Goal: Transaction & Acquisition: Purchase product/service

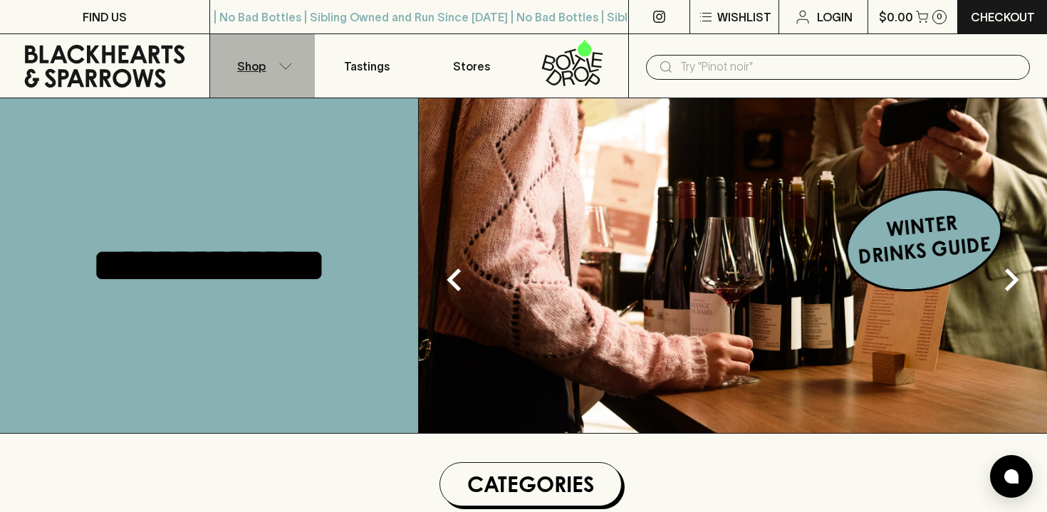
click at [286, 67] on icon "button" at bounding box center [285, 66] width 14 height 7
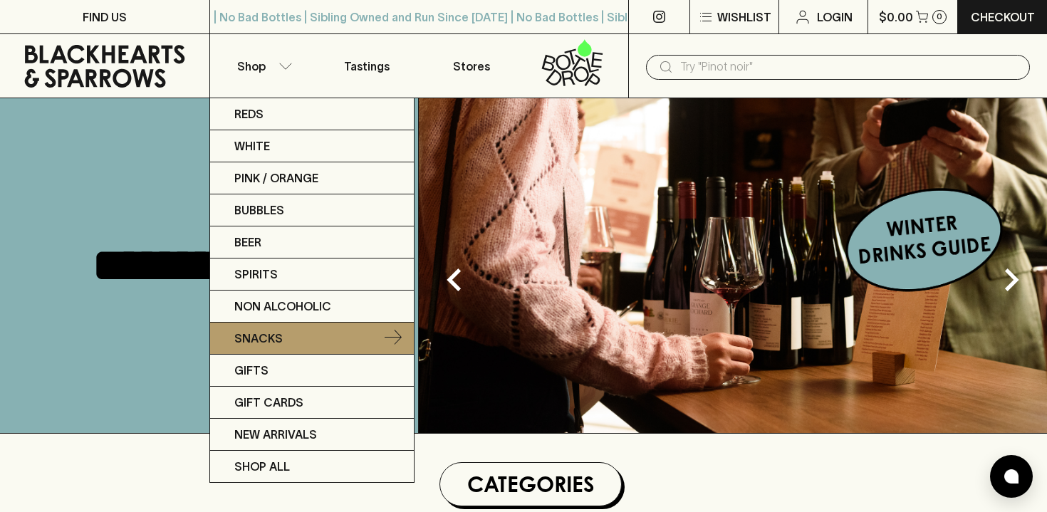
click at [263, 332] on p "Snacks" at bounding box center [258, 338] width 48 height 17
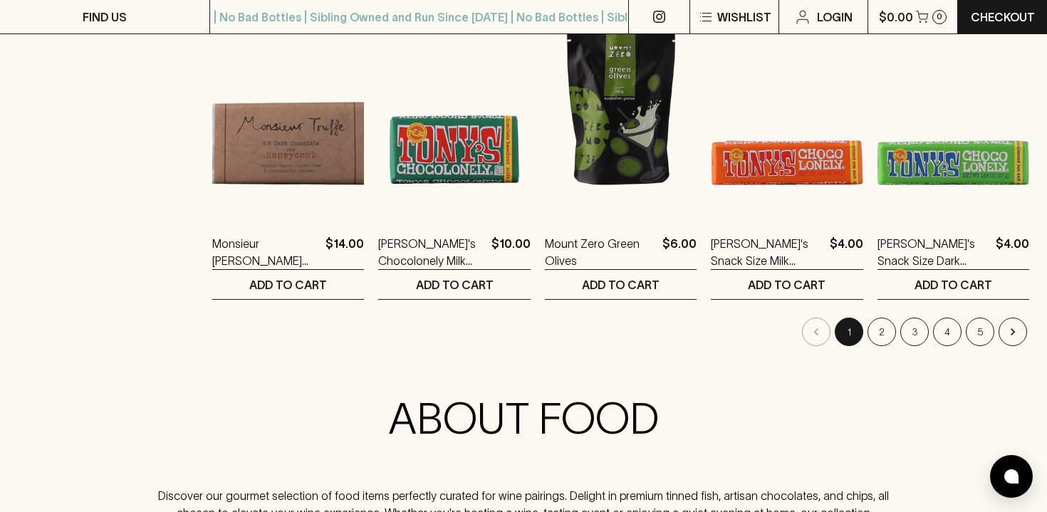
scroll to position [1433, 0]
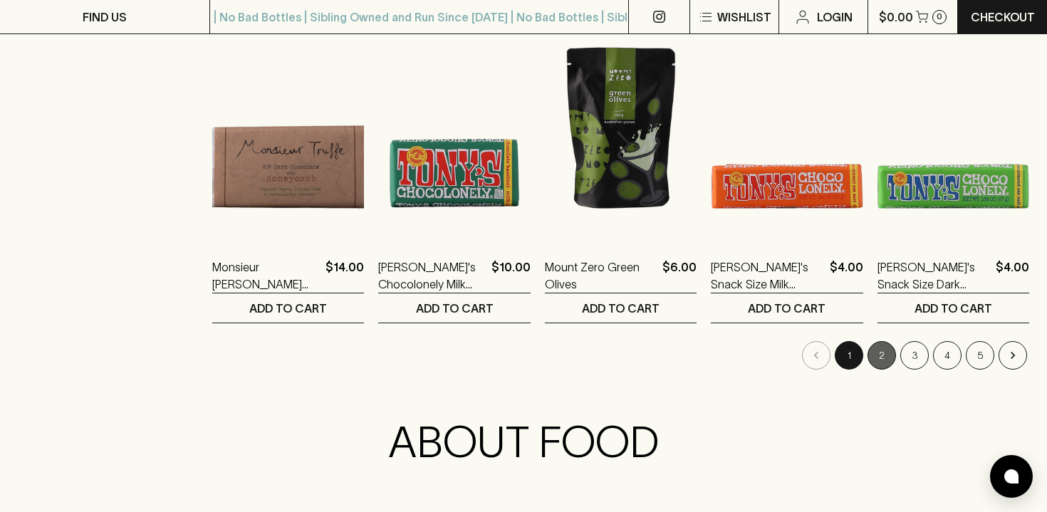
click at [893, 357] on button "2" at bounding box center [881, 355] width 28 height 28
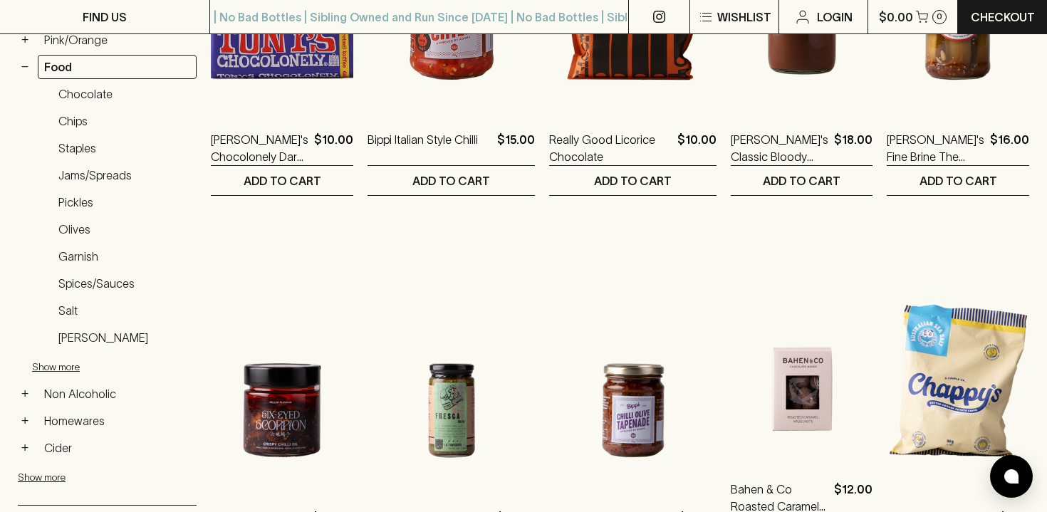
scroll to position [384, 0]
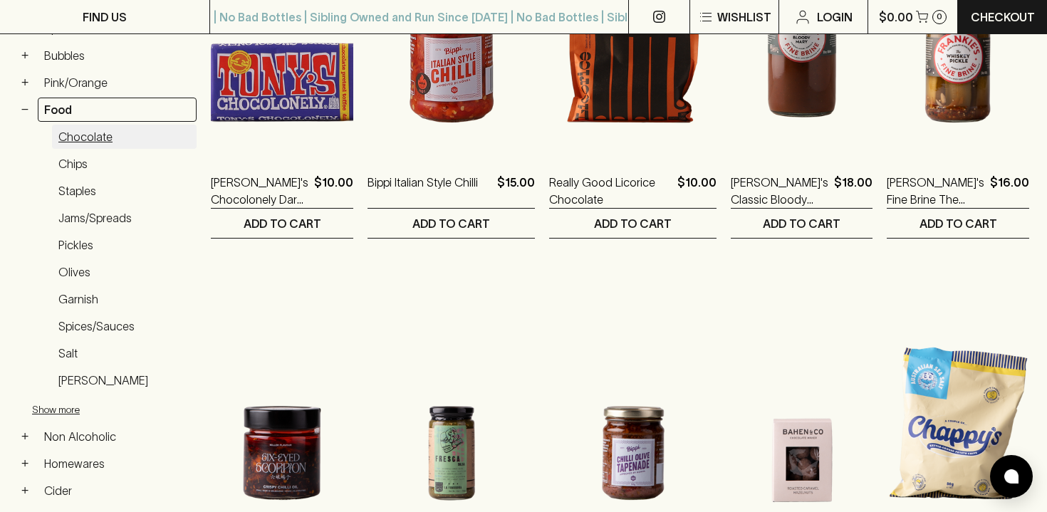
click at [73, 138] on link "Chocolate" at bounding box center [124, 137] width 145 height 24
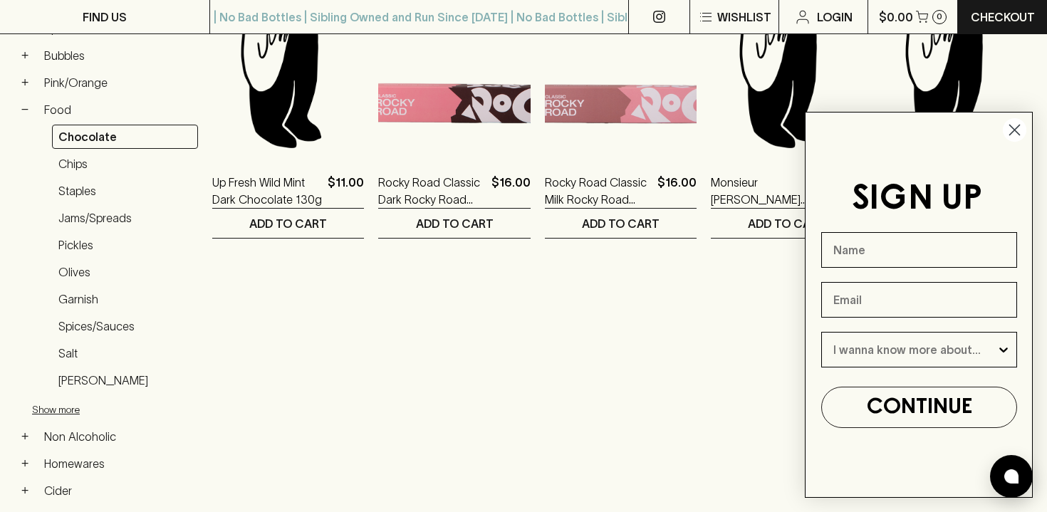
click at [1020, 126] on circle "Close dialog" at bounding box center [1014, 129] width 23 height 23
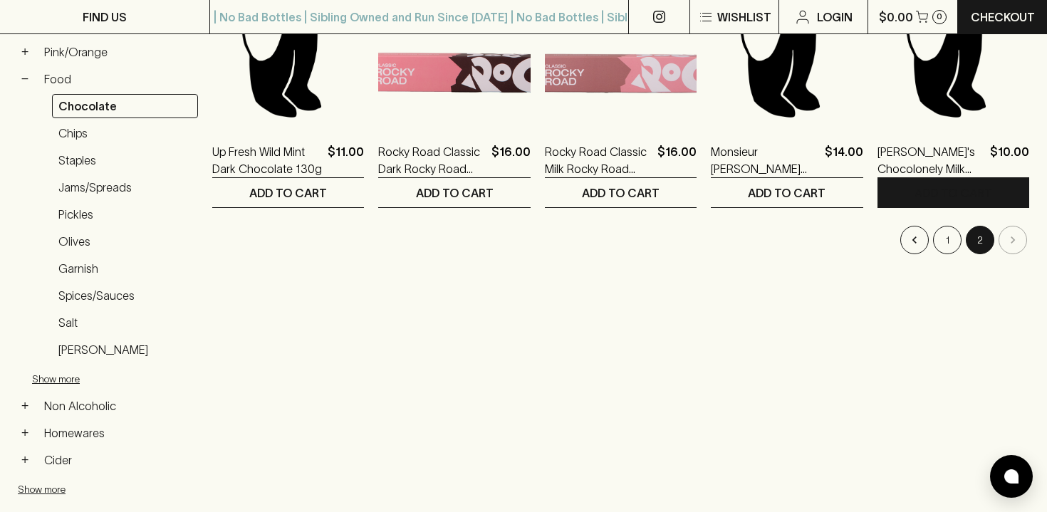
scroll to position [413, 0]
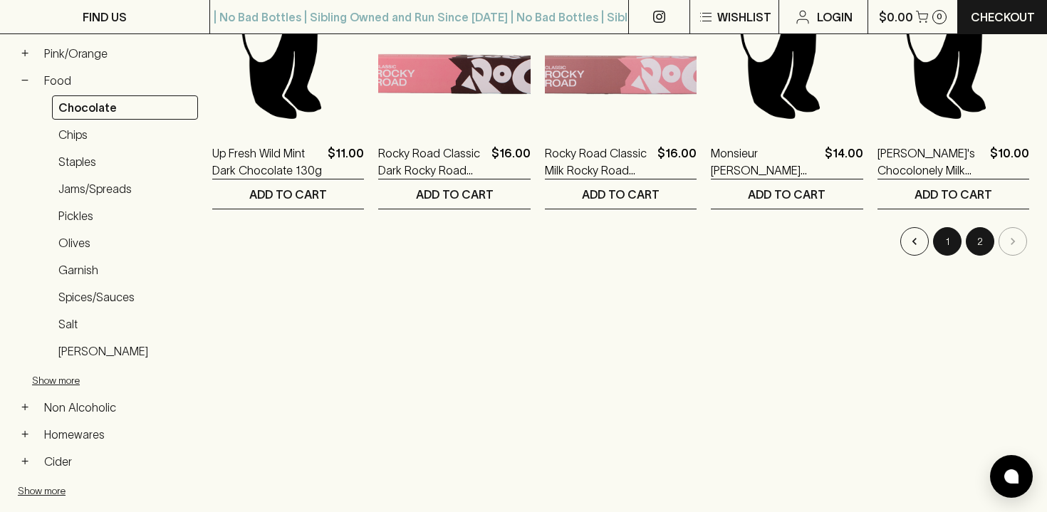
click at [946, 236] on button "1" at bounding box center [947, 241] width 28 height 28
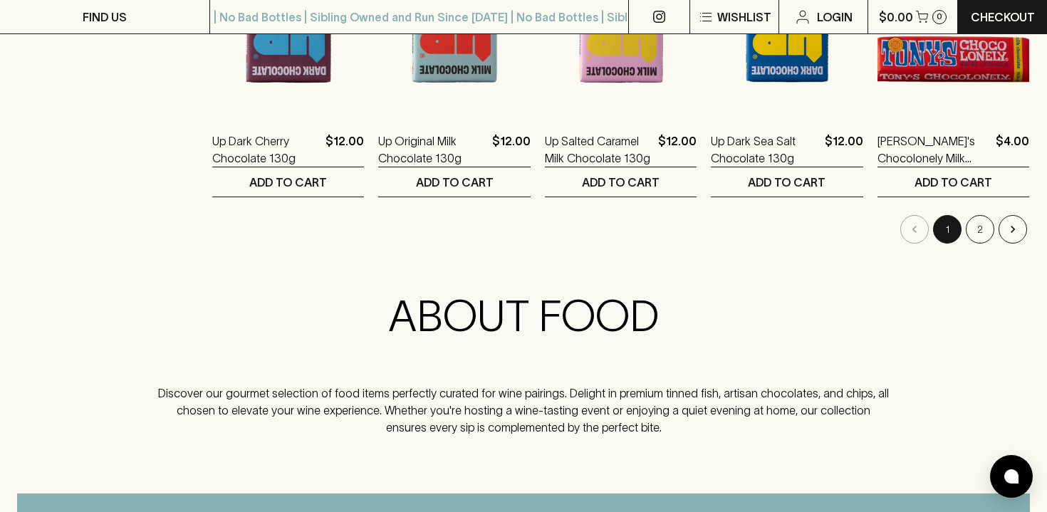
scroll to position [1564, 0]
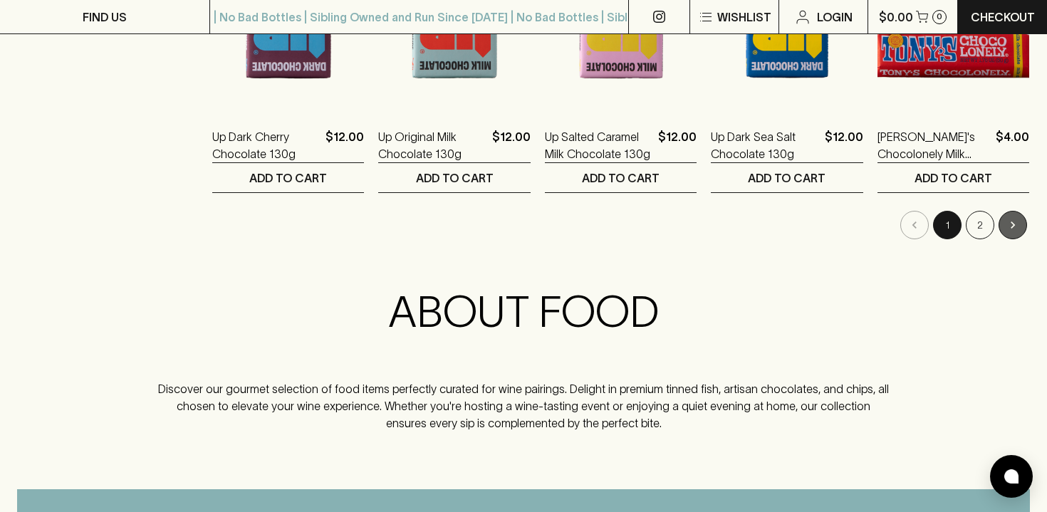
click at [1009, 225] on icon "Go to next page" at bounding box center [1012, 225] width 14 height 14
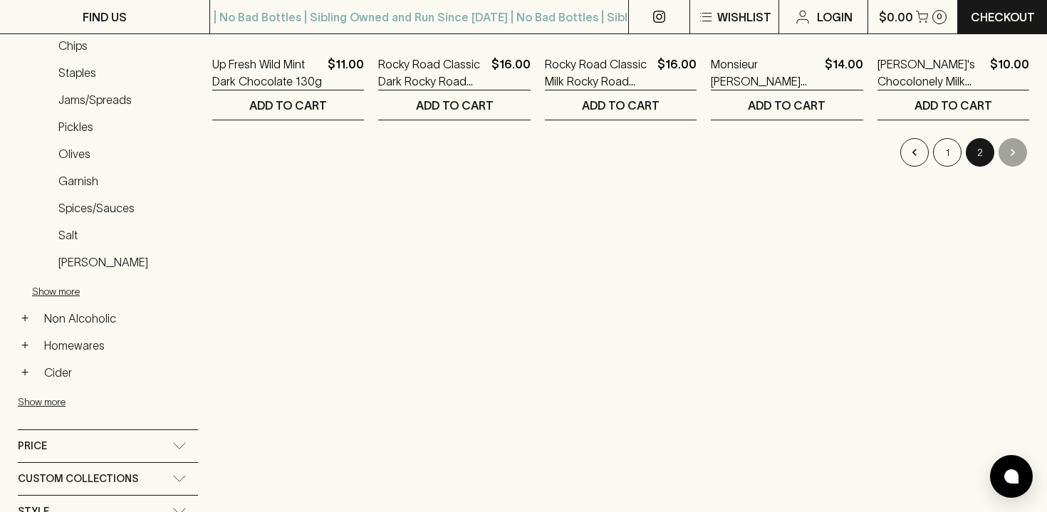
scroll to position [485, 0]
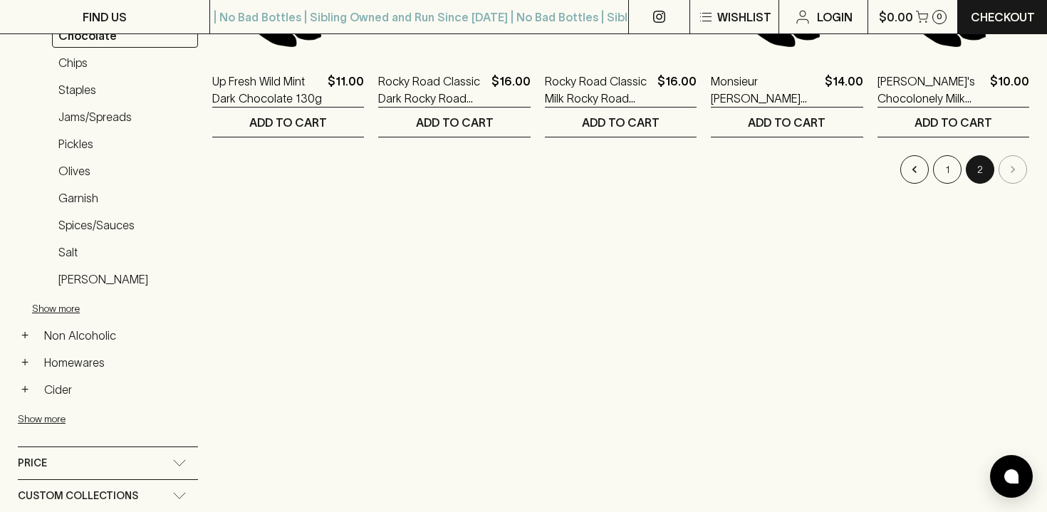
click at [1015, 170] on li "pagination navigation" at bounding box center [1012, 169] width 33 height 28
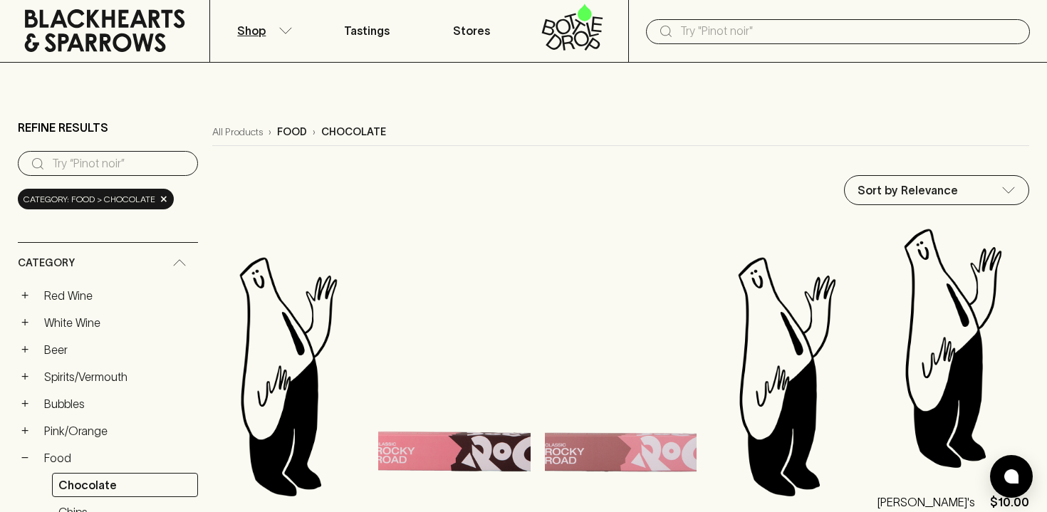
scroll to position [0, 0]
